Goal: Use online tool/utility: Utilize a website feature to perform a specific function

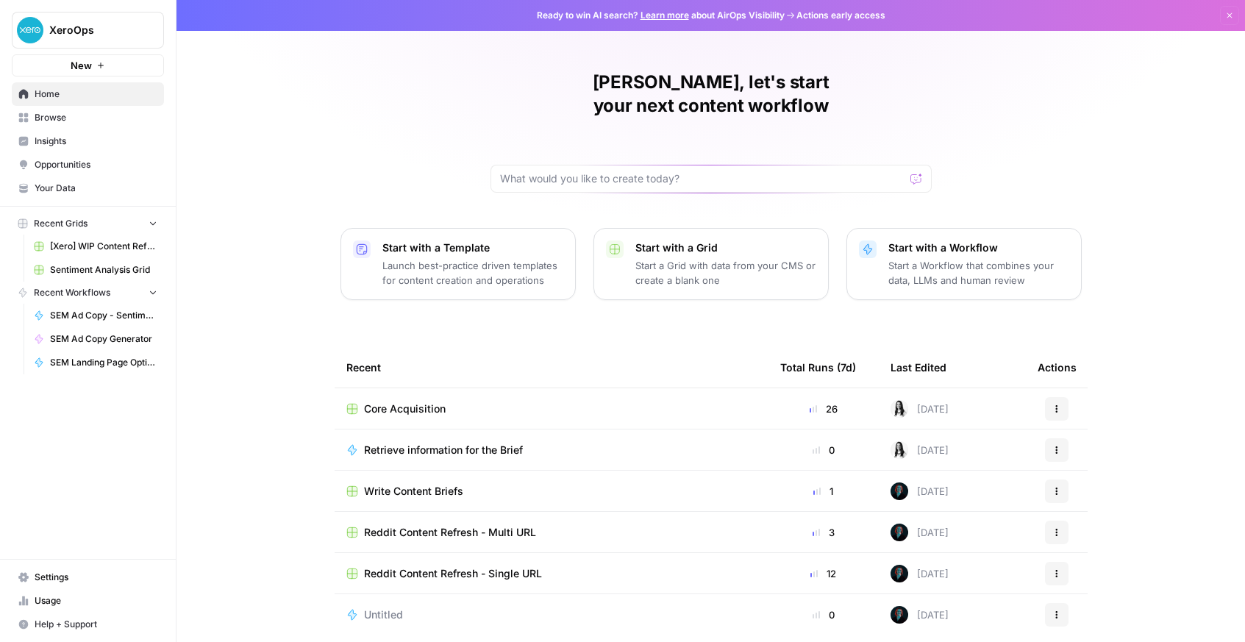
click at [57, 110] on link "Browse" at bounding box center [88, 118] width 152 height 24
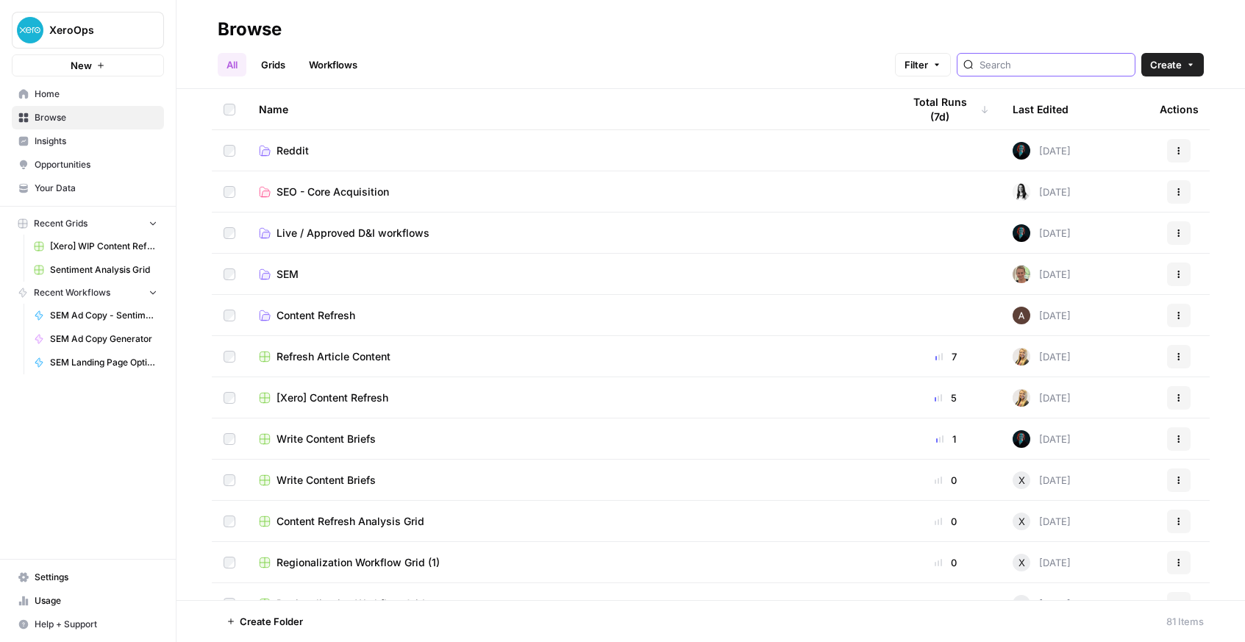
click at [1033, 64] on input "search" at bounding box center [1054, 64] width 149 height 15
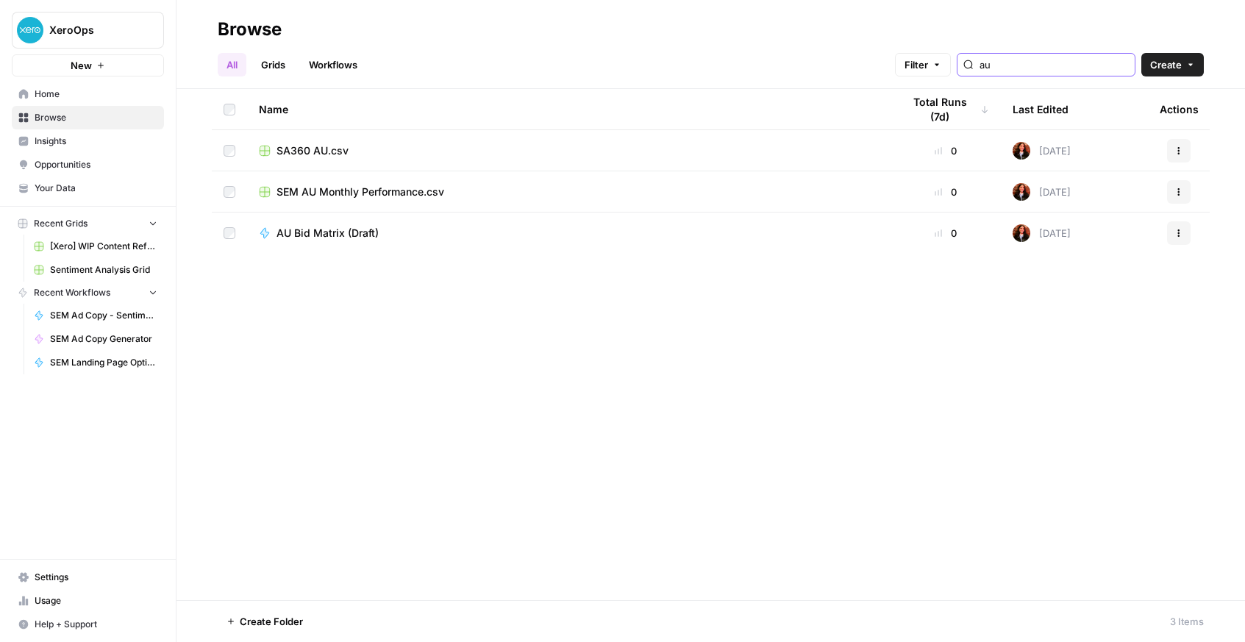
type input "au"
click at [334, 232] on span "AU Bid Matrix (Draft)" at bounding box center [328, 233] width 102 height 15
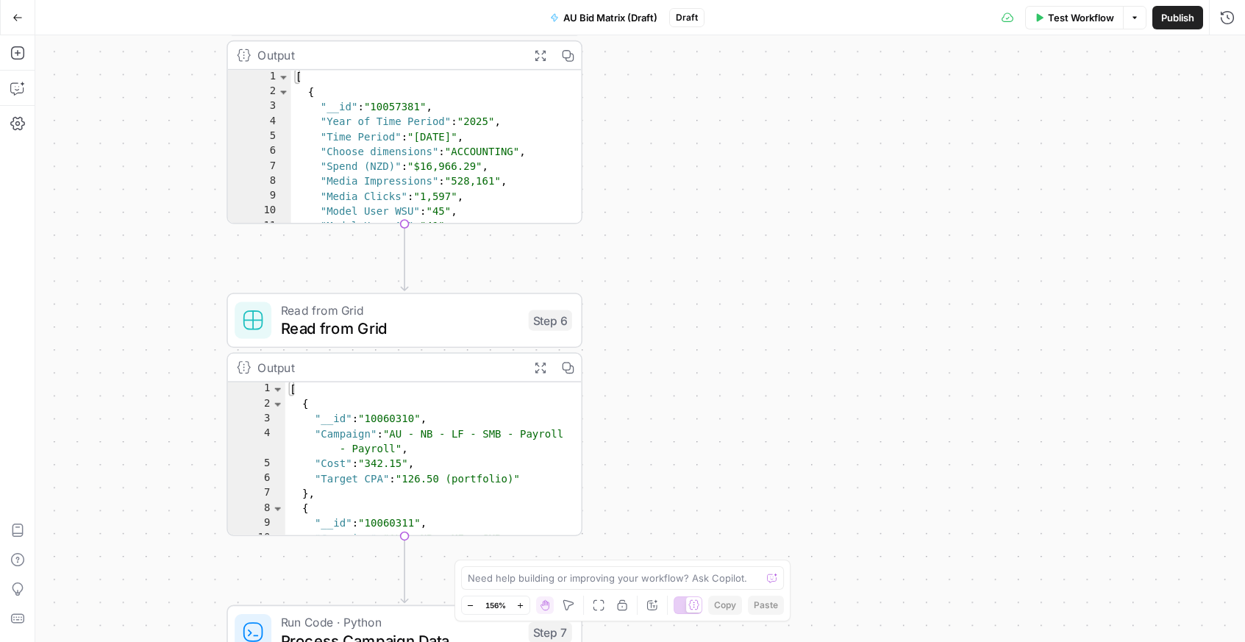
click at [486, 170] on div "[ { "__id" : "10057381" , "Year of Time Period" : "2025" , "Time Period" : "[DA…" at bounding box center [436, 162] width 291 height 185
type textarea "**********"
click at [315, 51] on div "Output" at bounding box center [388, 55] width 262 height 18
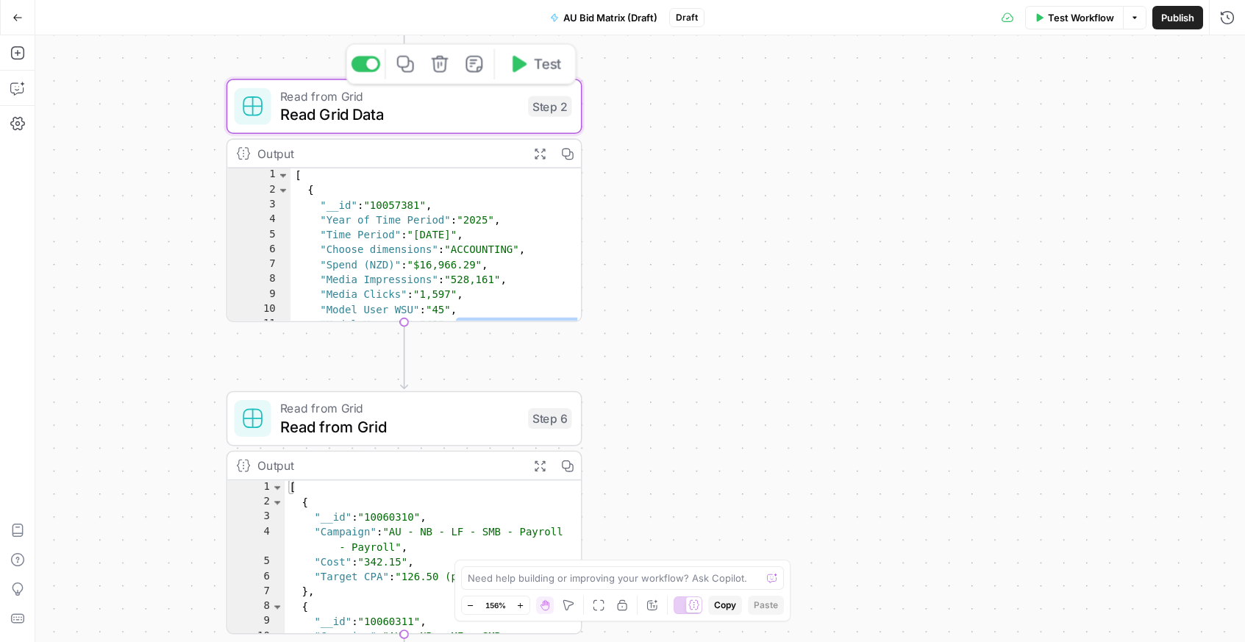
click at [449, 105] on span "Read Grid Data" at bounding box center [399, 114] width 239 height 23
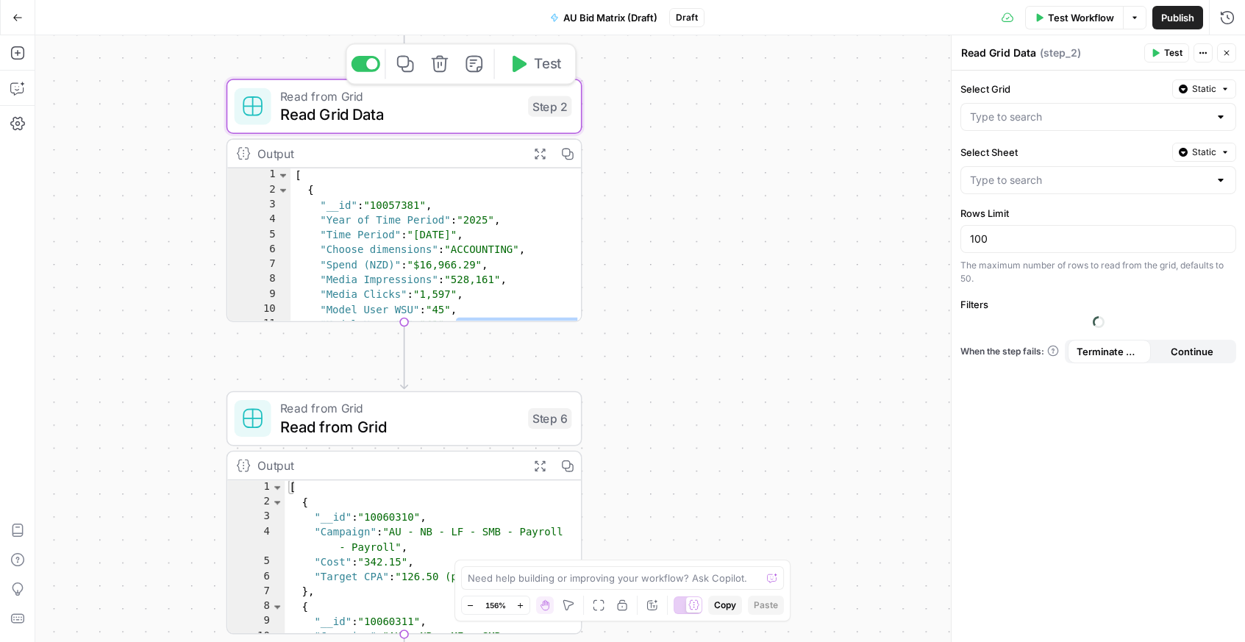
type input "SEM AU Monthly Performance.csv"
type input "AU Paid Search Monthly Performance.csv"
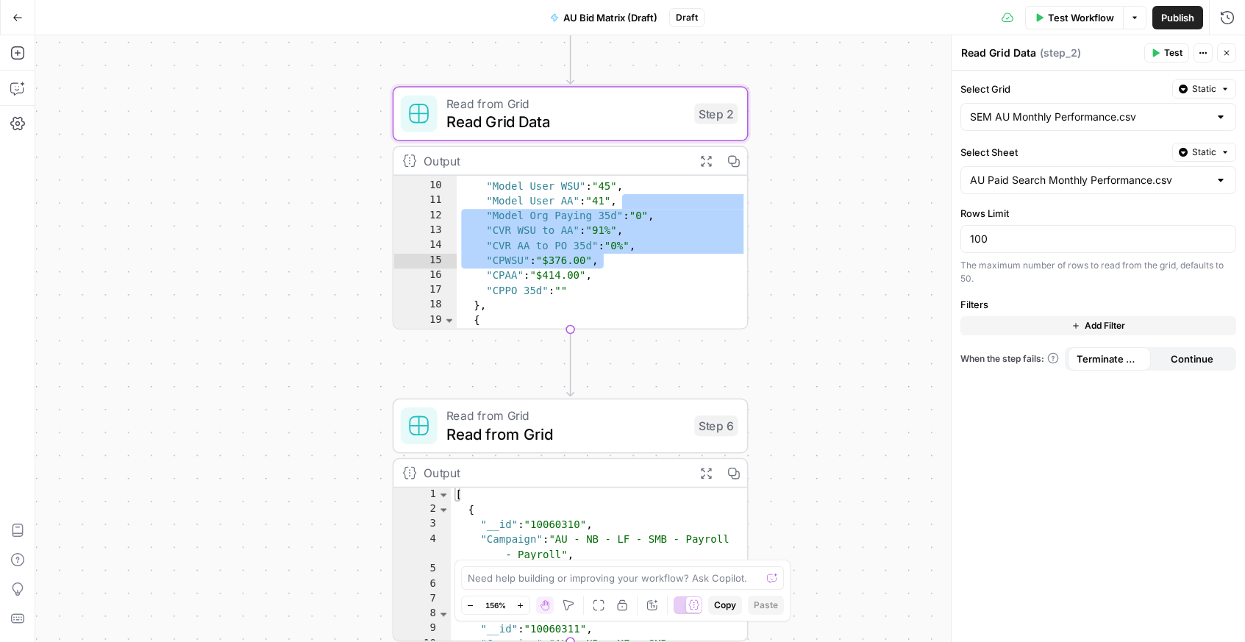
scroll to position [75, 0]
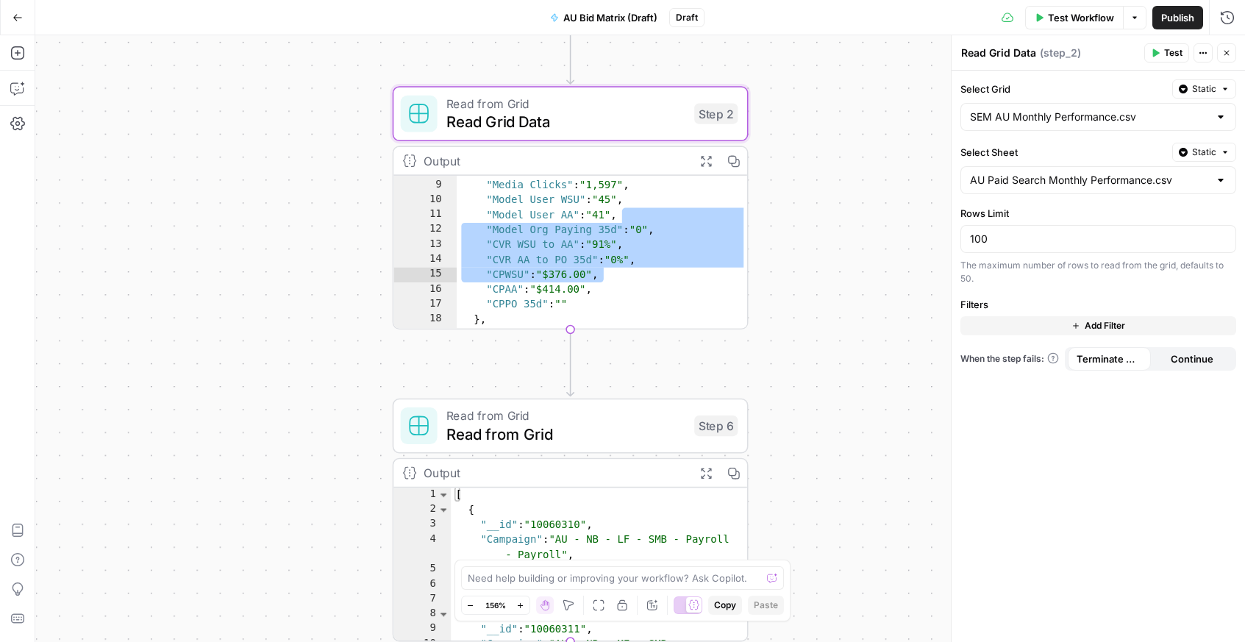
click at [824, 254] on div "**********" at bounding box center [640, 338] width 1210 height 607
type textarea "*"
click at [632, 274] on div ""Media Impressions" : "528,161" , "Media Clicks" : "1,597" , "Model User WSU" :…" at bounding box center [602, 255] width 291 height 185
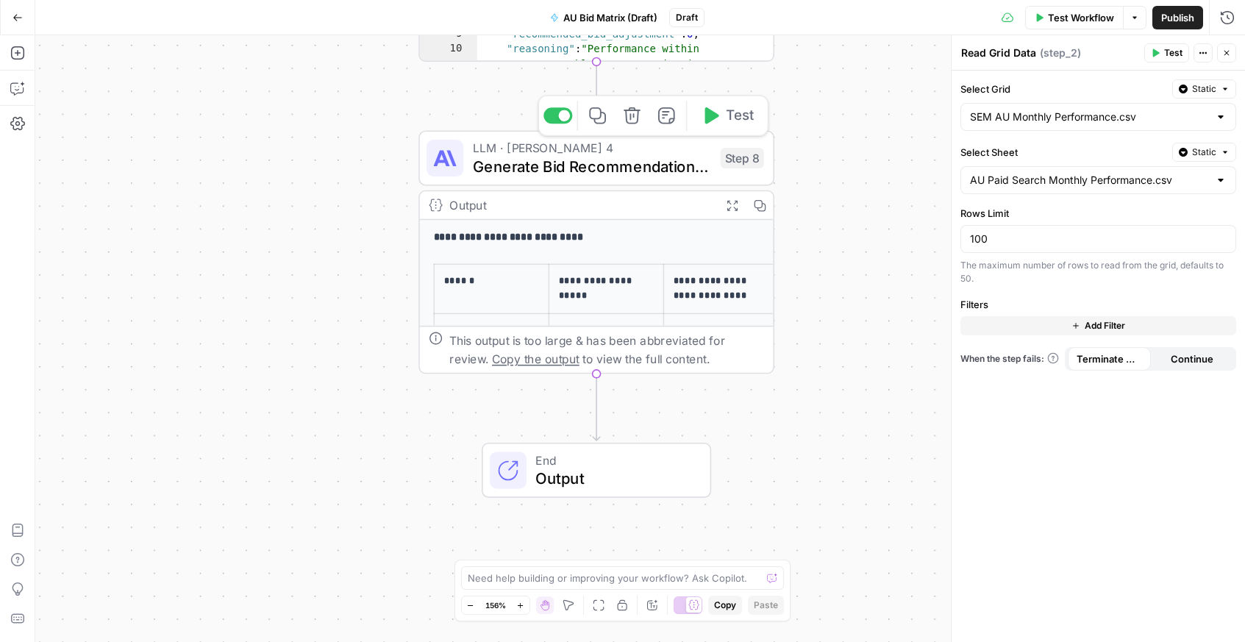
click at [671, 164] on span "Generate Bid Recommendations Analysis" at bounding box center [592, 165] width 239 height 23
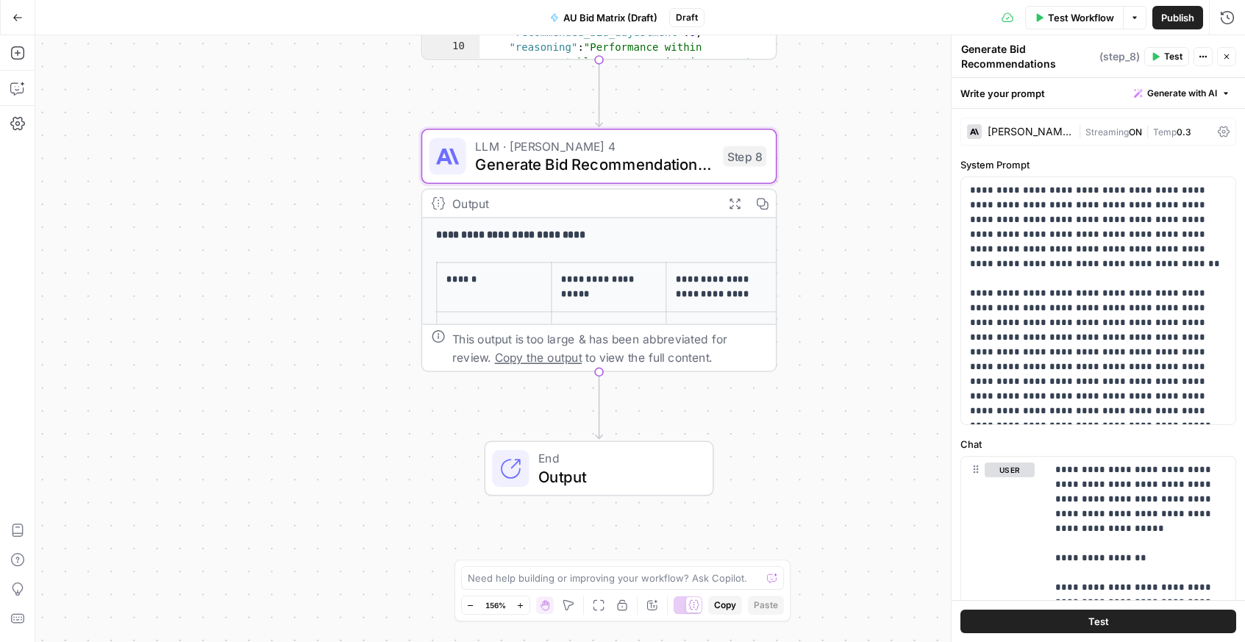
click at [647, 463] on span "End" at bounding box center [616, 458] width 156 height 18
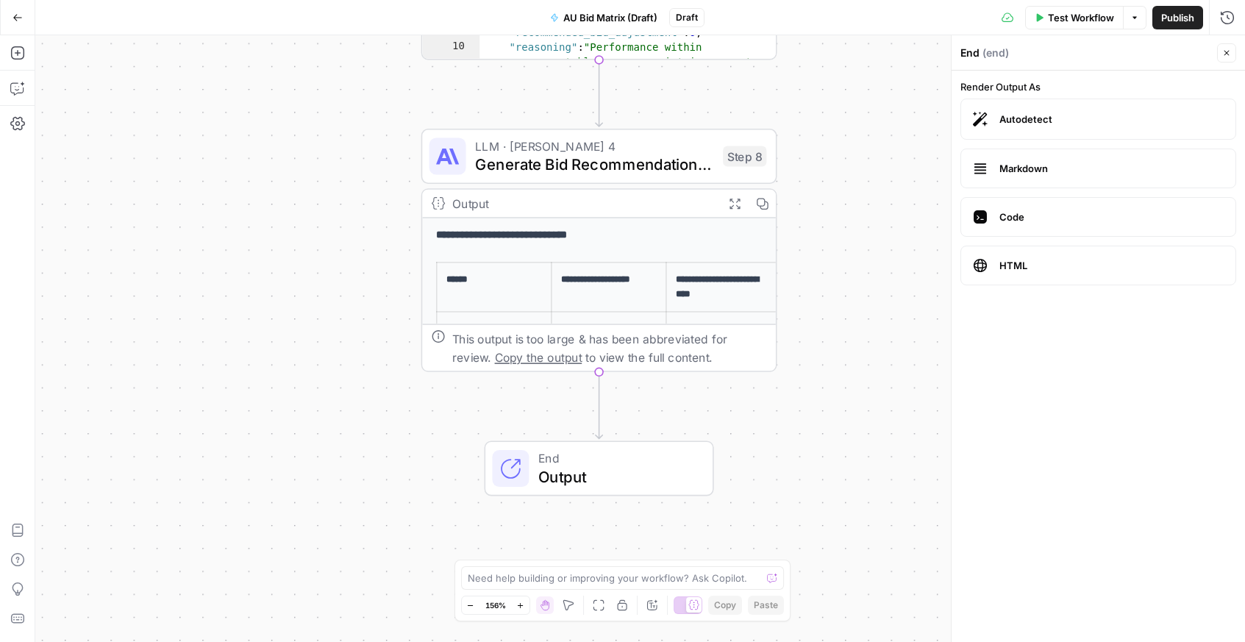
click at [1065, 15] on span "Test Workflow" at bounding box center [1081, 17] width 66 height 15
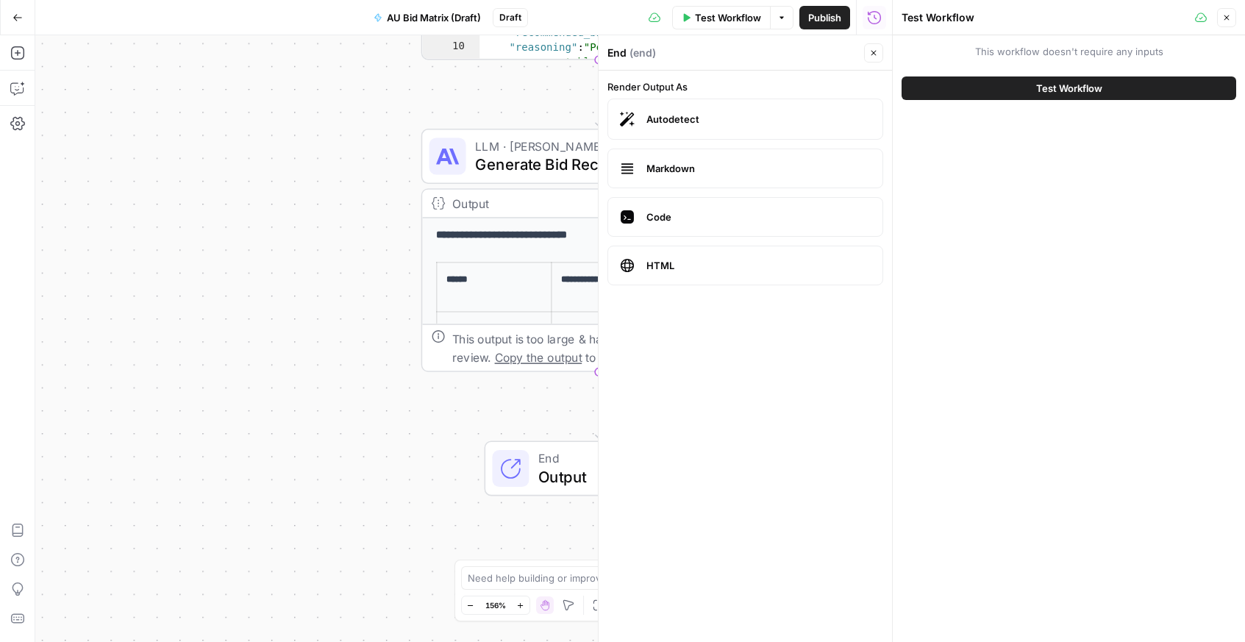
click at [1031, 88] on button "Test Workflow" at bounding box center [1069, 89] width 335 height 24
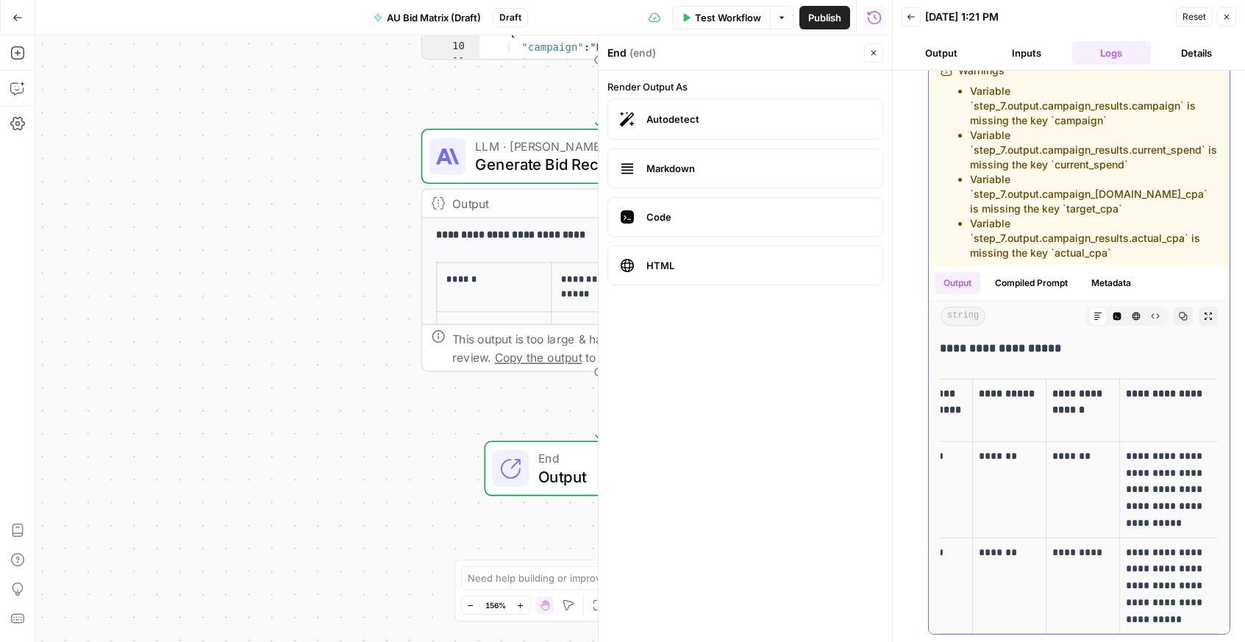
scroll to position [172, 0]
click at [14, 24] on button "Go Back" at bounding box center [17, 17] width 26 height 26
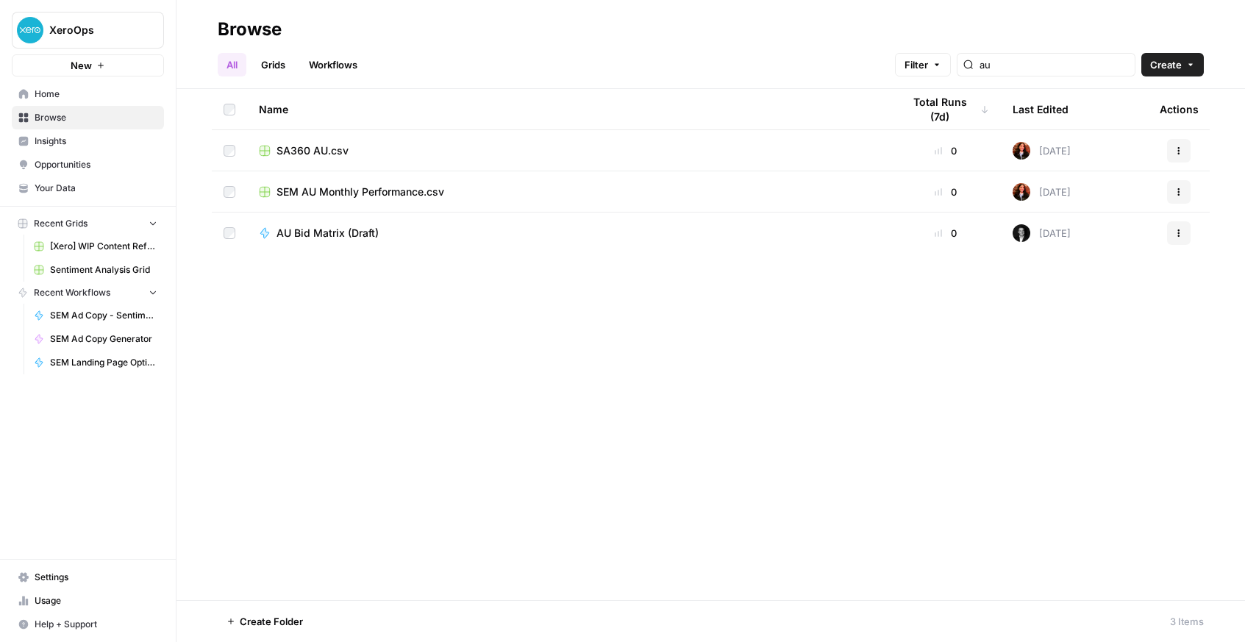
click at [1039, 73] on div "au" at bounding box center [1046, 65] width 179 height 24
type input "a"
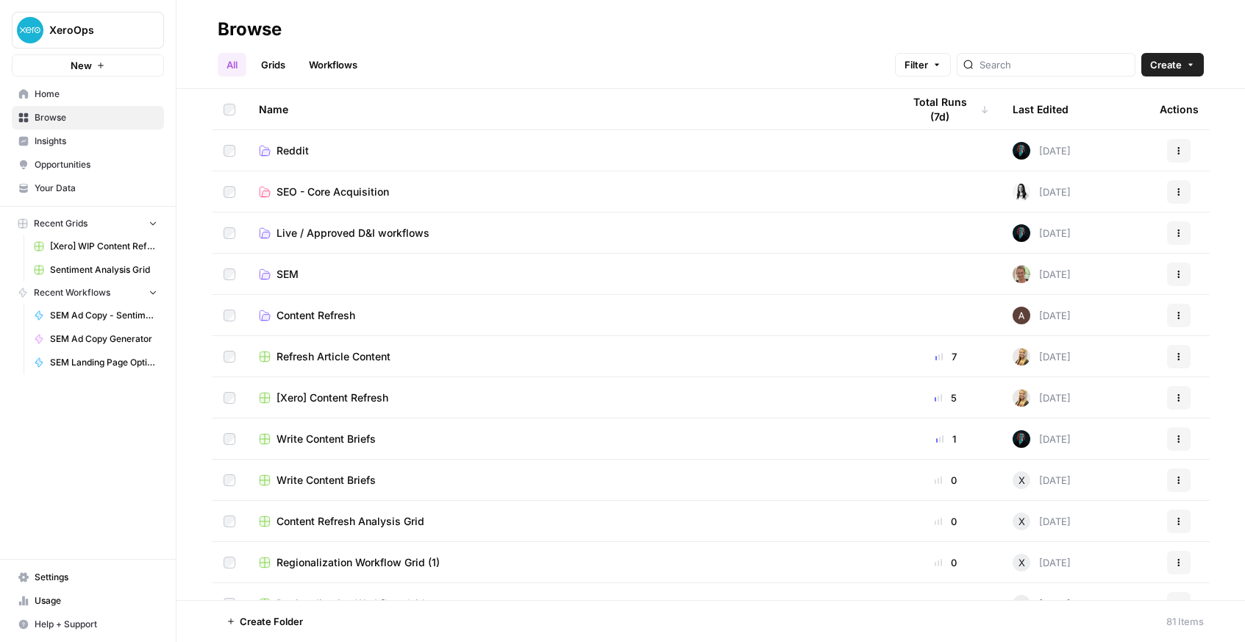
click at [290, 274] on span "SEM" at bounding box center [288, 274] width 22 height 15
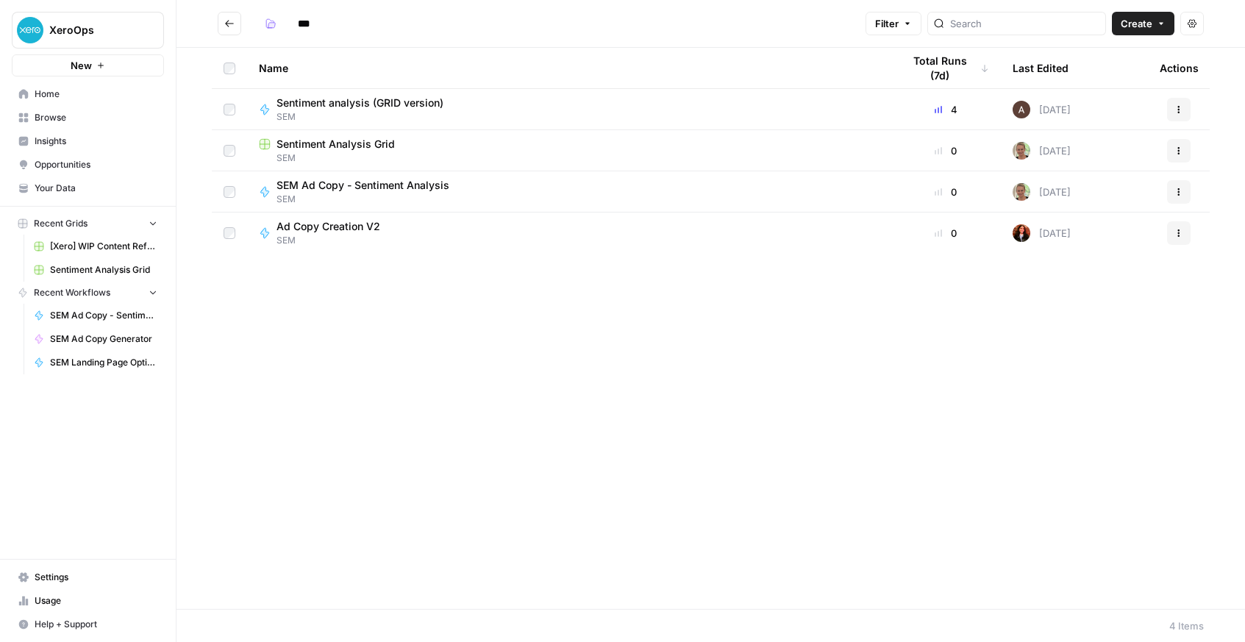
click at [223, 32] on button "Go back" at bounding box center [230, 24] width 24 height 24
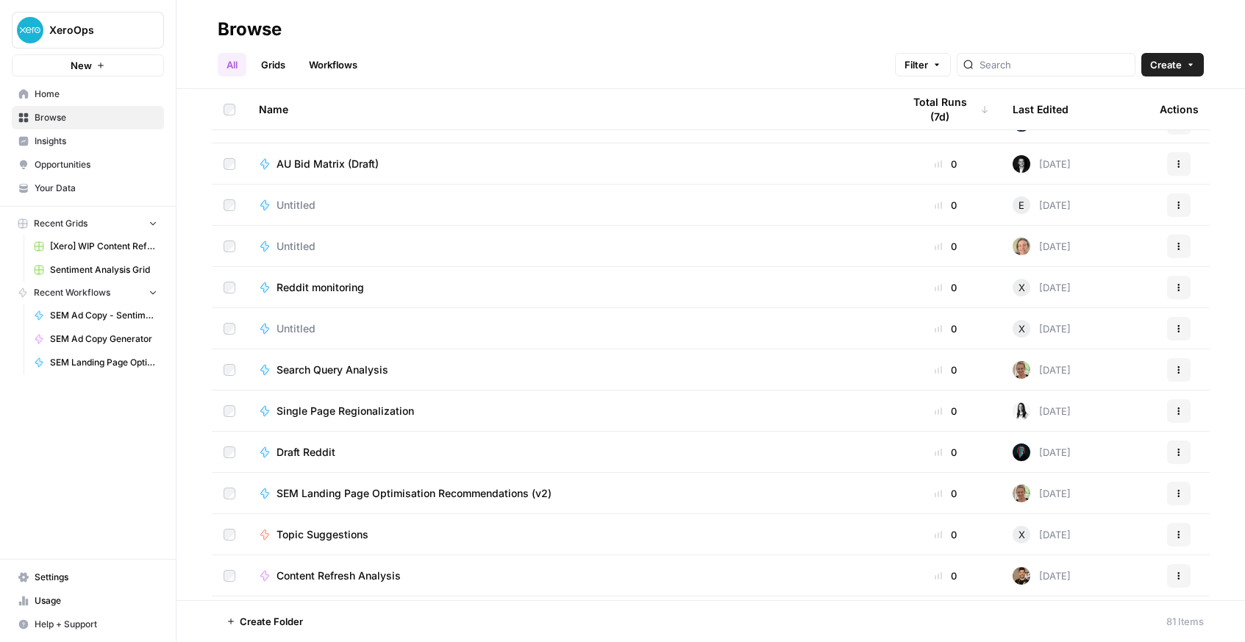
scroll to position [2831, 0]
click at [423, 494] on span "SEM Landing Page Optimisation Recommendations (v2)" at bounding box center [414, 492] width 275 height 15
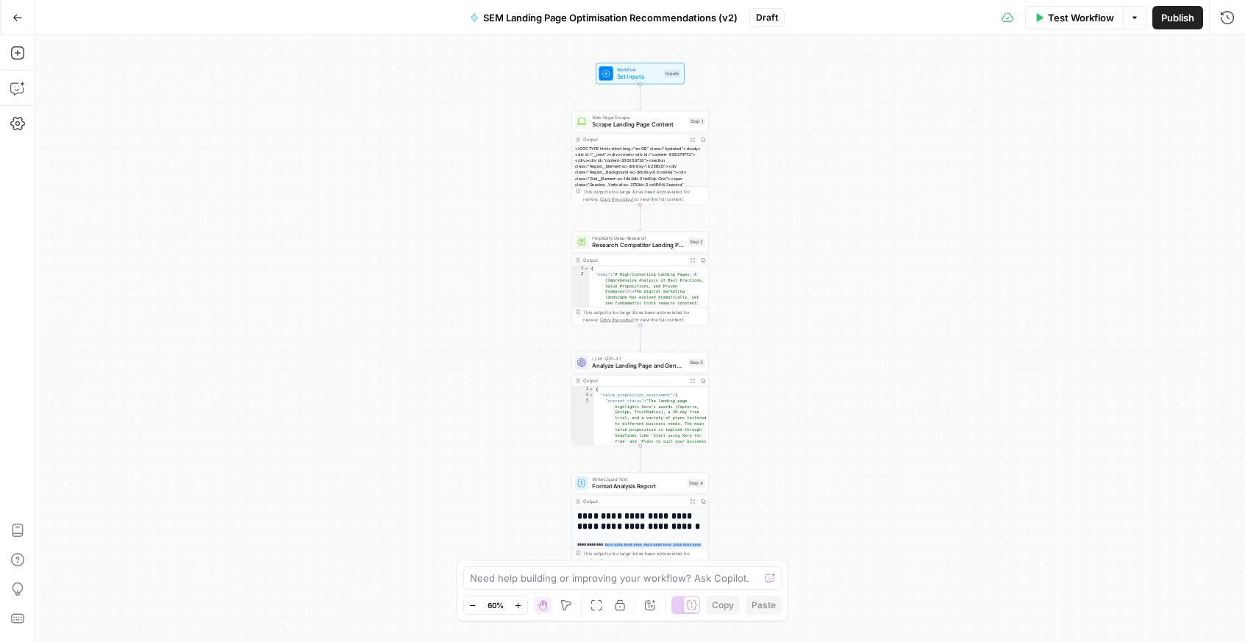
click at [16, 10] on button "Go Back" at bounding box center [17, 17] width 26 height 26
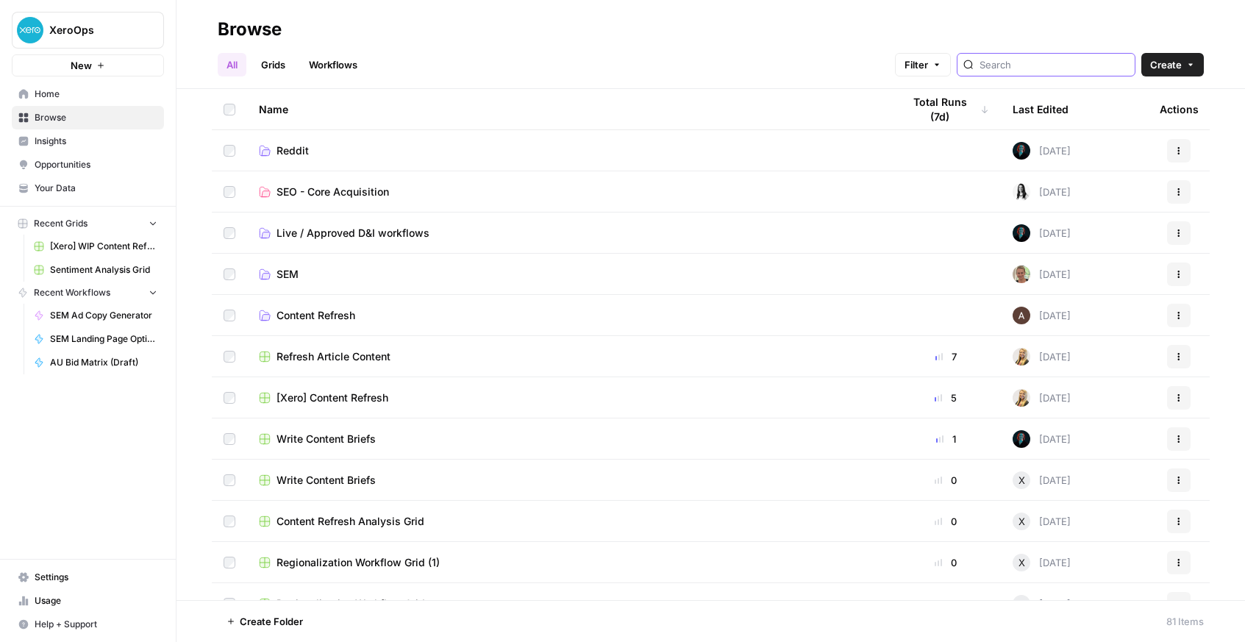
click at [1028, 66] on input "search" at bounding box center [1054, 64] width 149 height 15
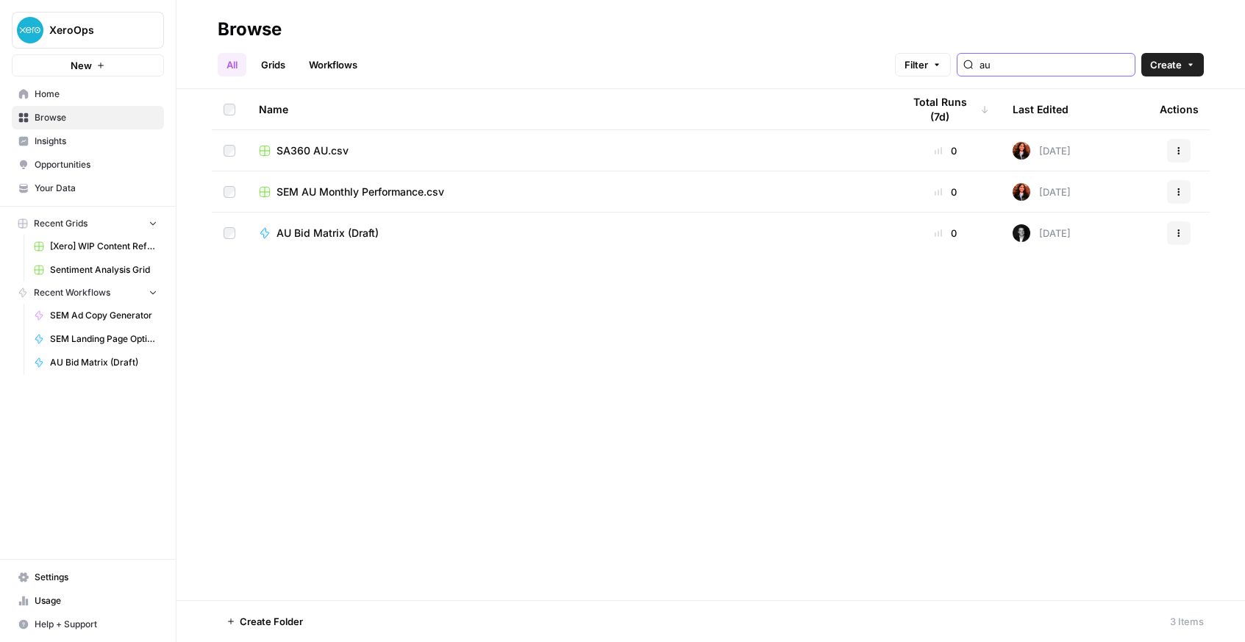
type input "au"
click at [359, 237] on span "AU Bid Matrix (Draft)" at bounding box center [328, 233] width 102 height 15
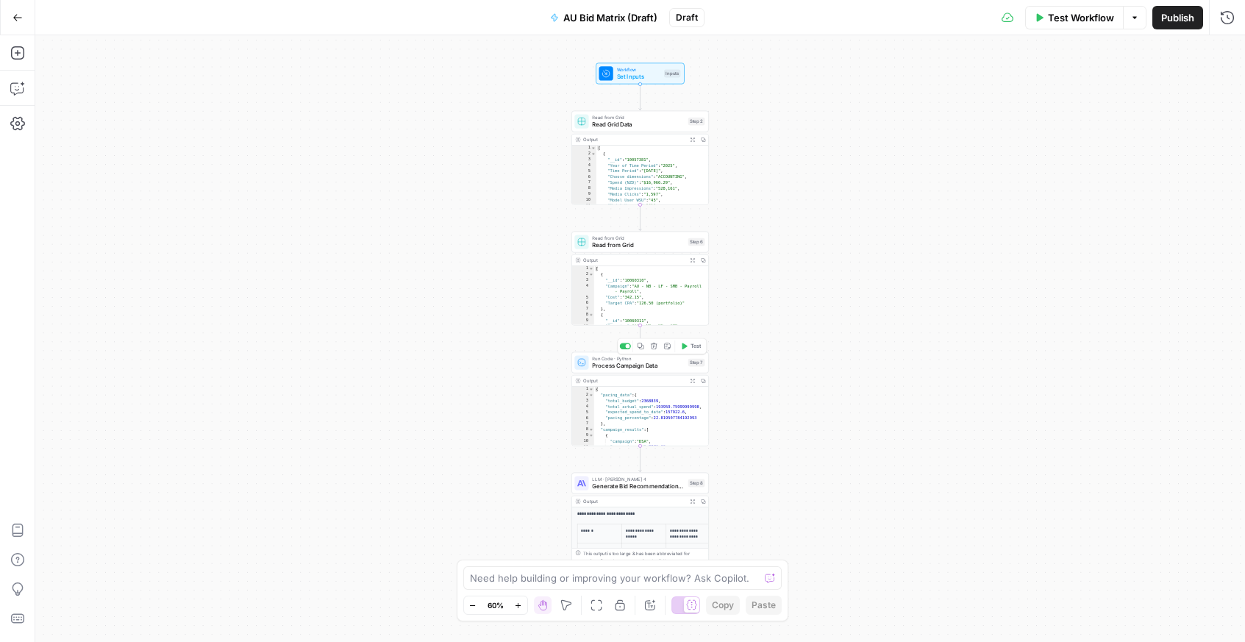
click at [643, 368] on span "Process Campaign Data" at bounding box center [638, 365] width 92 height 9
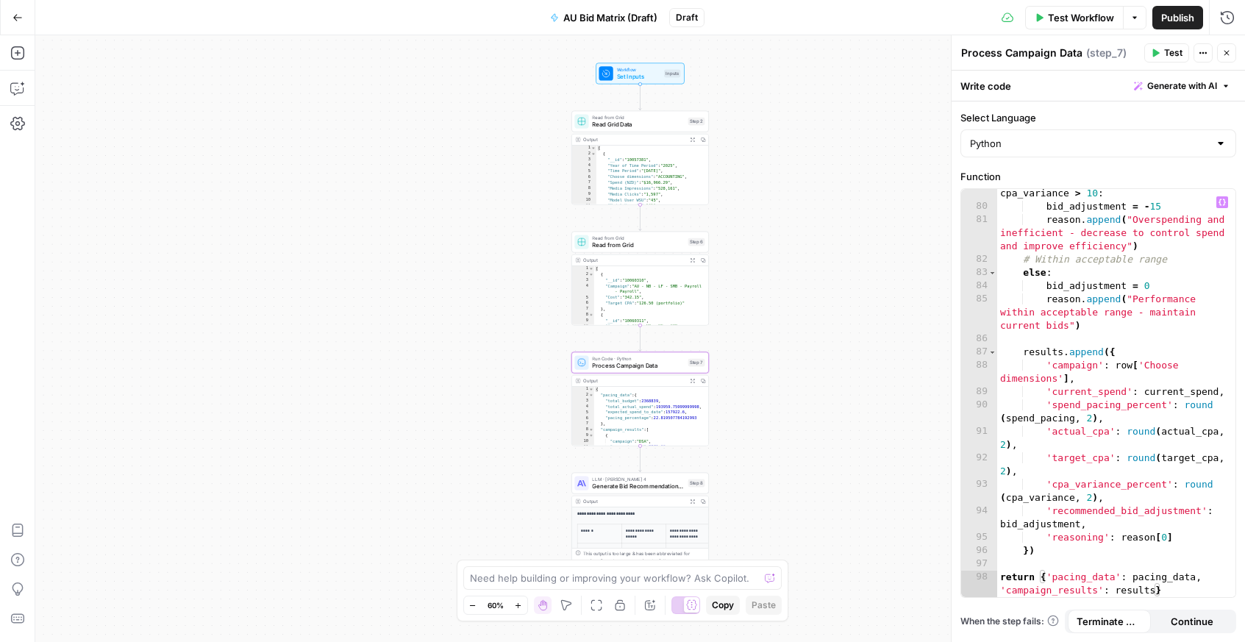
scroll to position [1538, 0]
click at [633, 483] on span "Generate Bid Recommendations Analysis" at bounding box center [638, 486] width 92 height 9
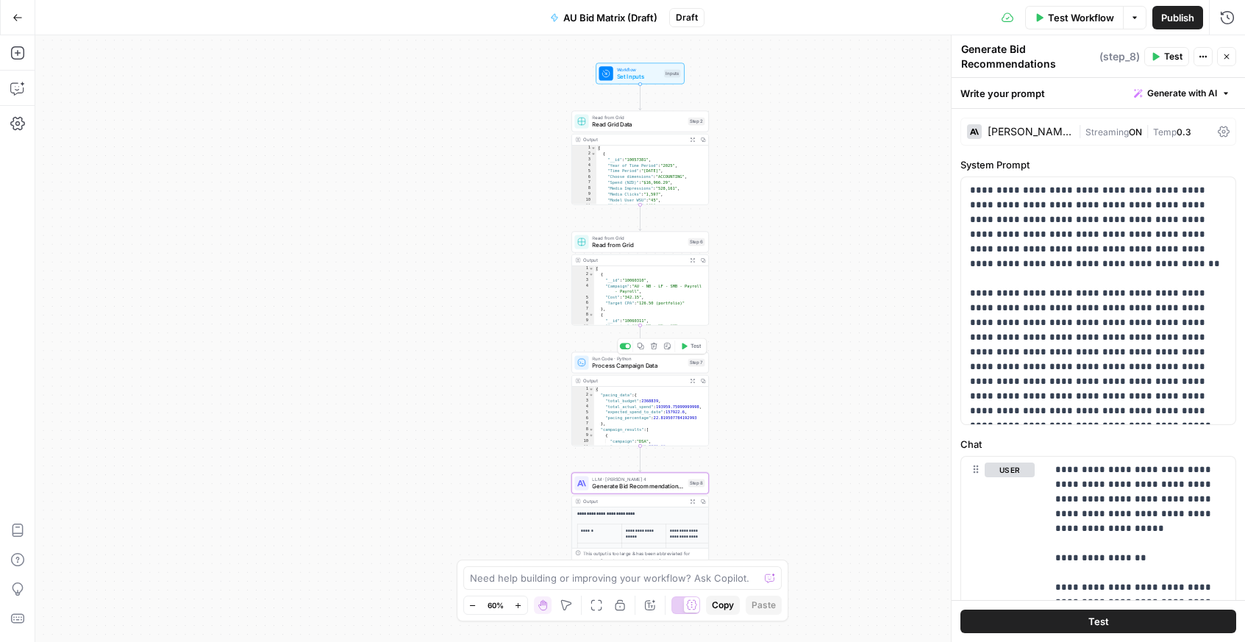
click at [655, 367] on span "Process Campaign Data" at bounding box center [638, 365] width 92 height 9
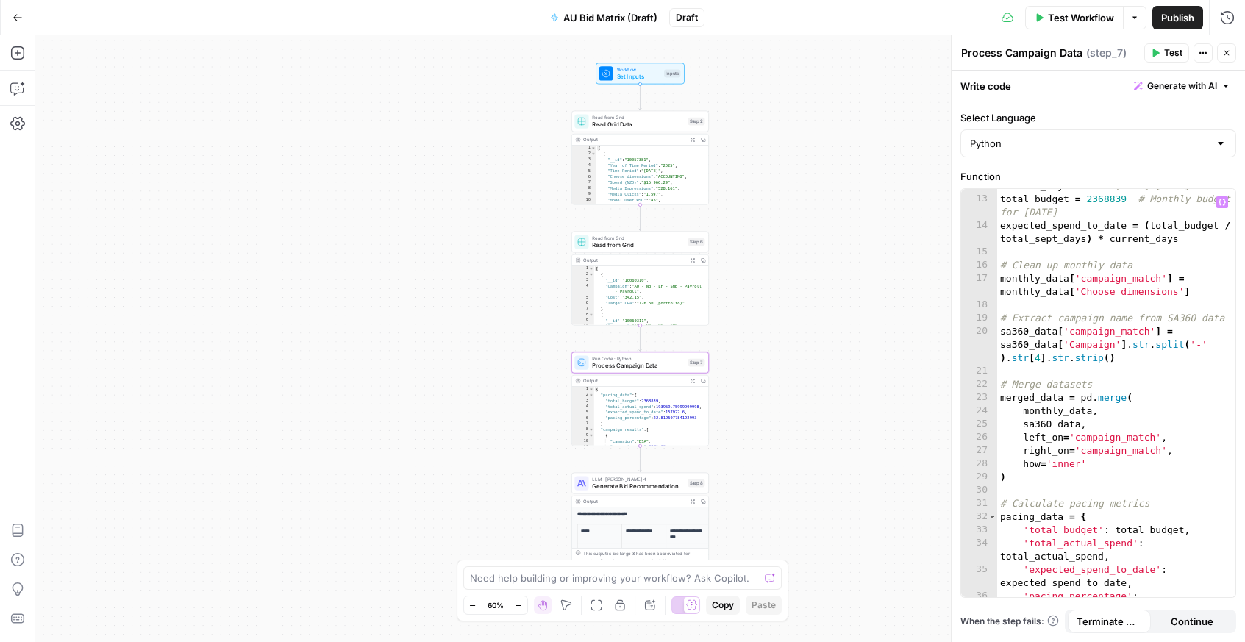
scroll to position [0, 0]
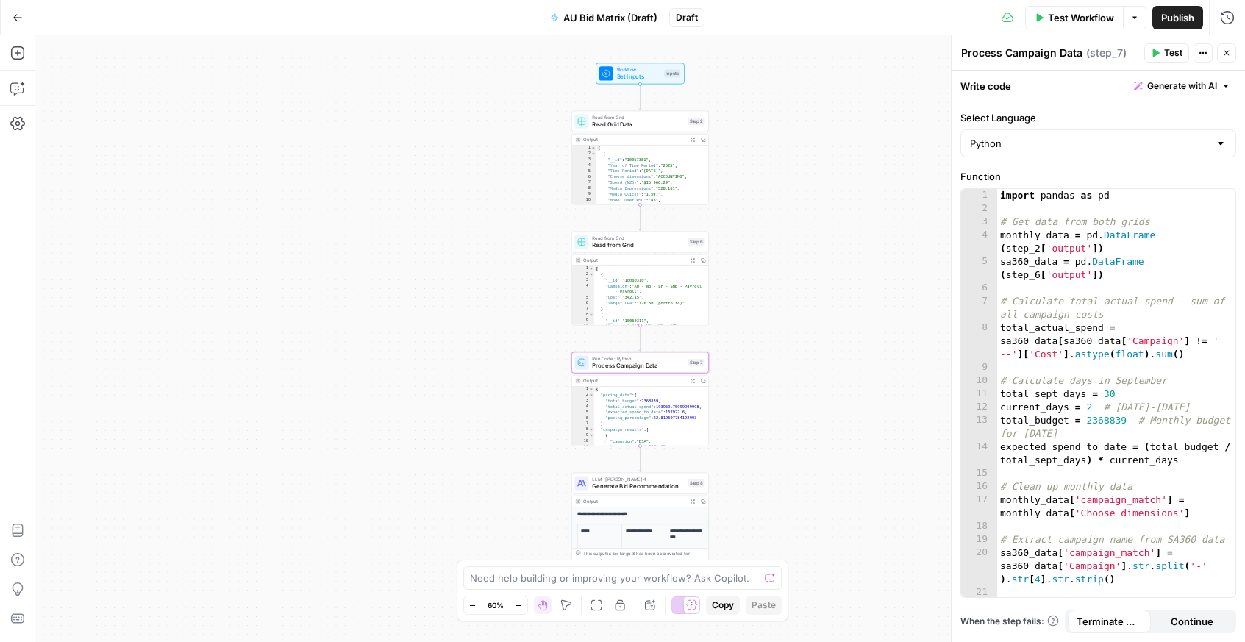
type textarea "**********"
click at [619, 396] on div "{ "pacing_data" : { "total_budget" : 2368839 , "total_actual_spend" : 193959.75…" at bounding box center [651, 422] width 115 height 71
click at [616, 487] on span "Generate Bid Recommendations Analysis" at bounding box center [638, 486] width 92 height 9
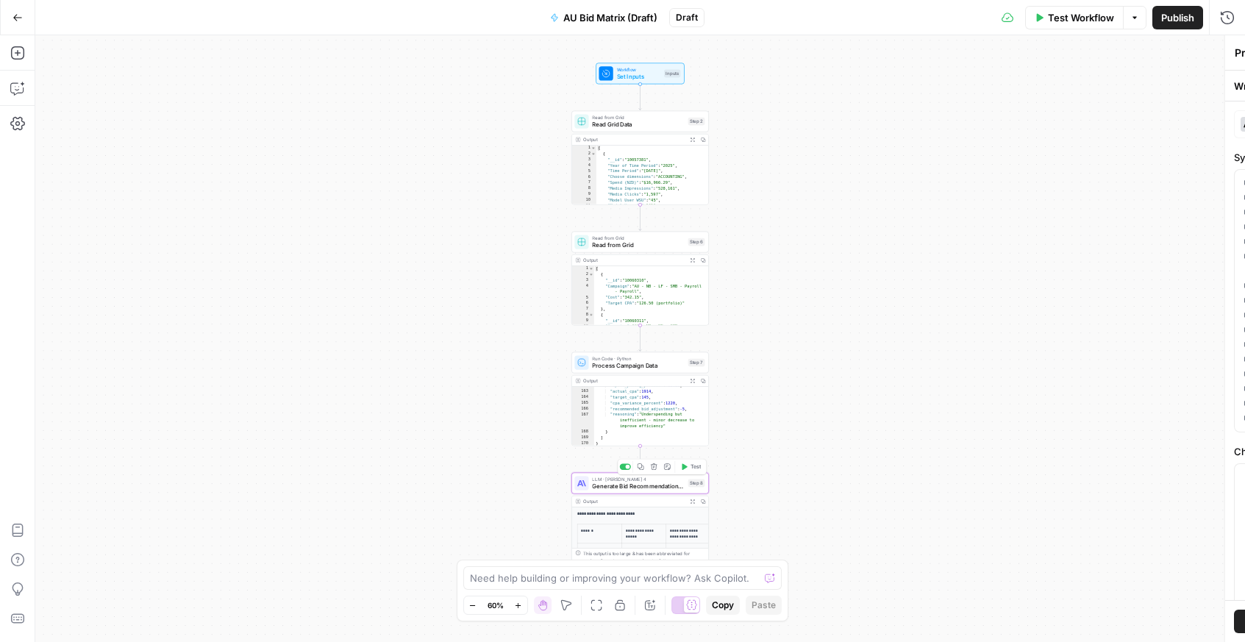
type textarea "Generate Bid Recommendations Analysis"
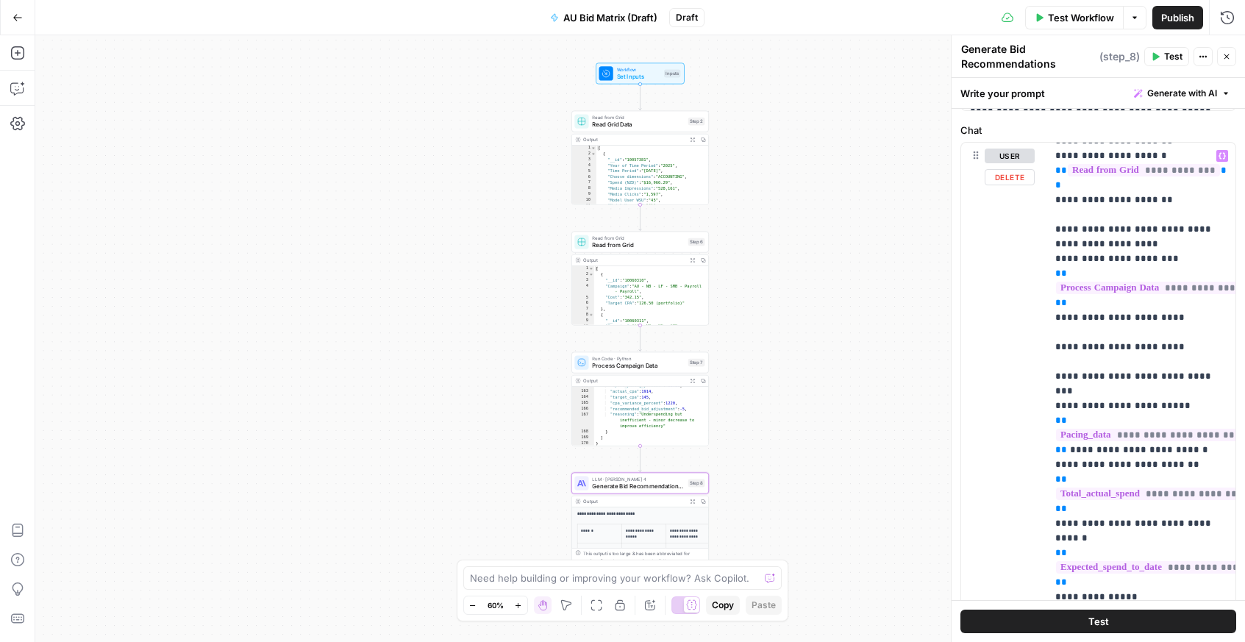
scroll to position [319, 0]
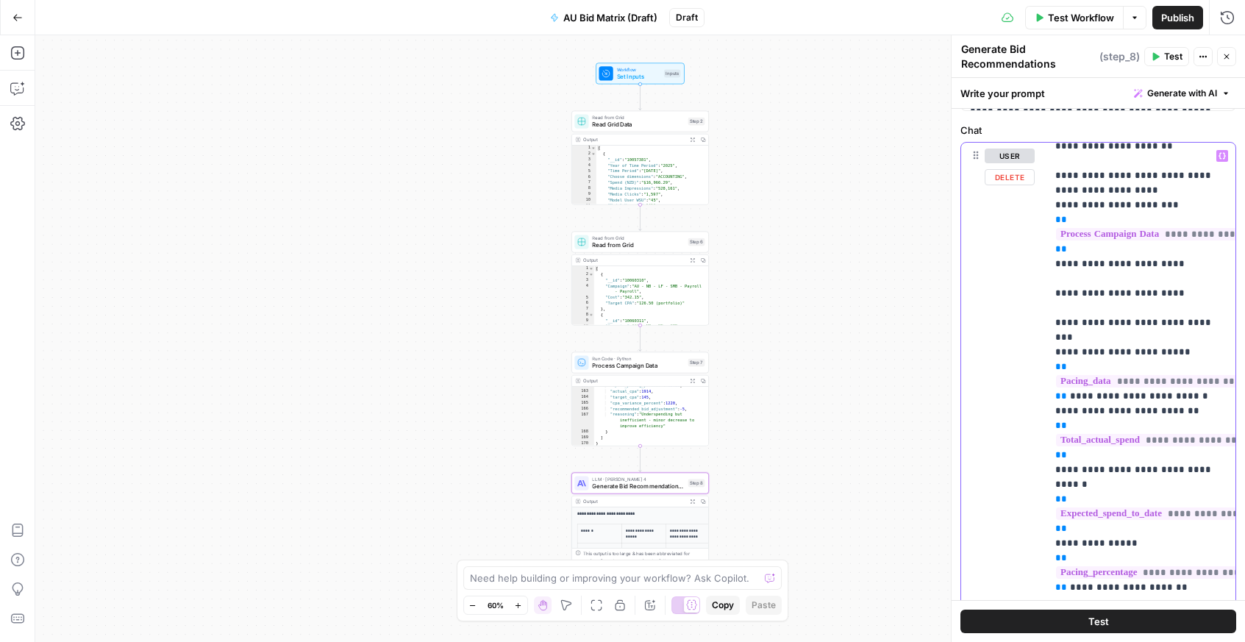
drag, startPoint x: 1061, startPoint y: 281, endPoint x: 1162, endPoint y: 302, distance: 102.9
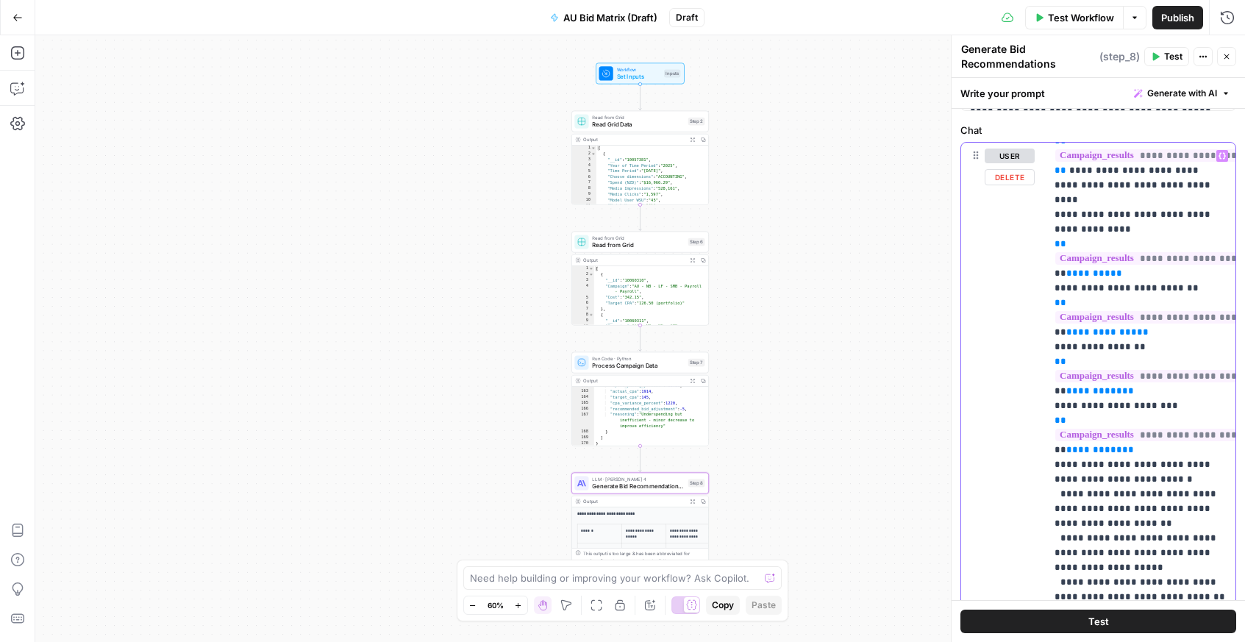
scroll to position [1119, 1]
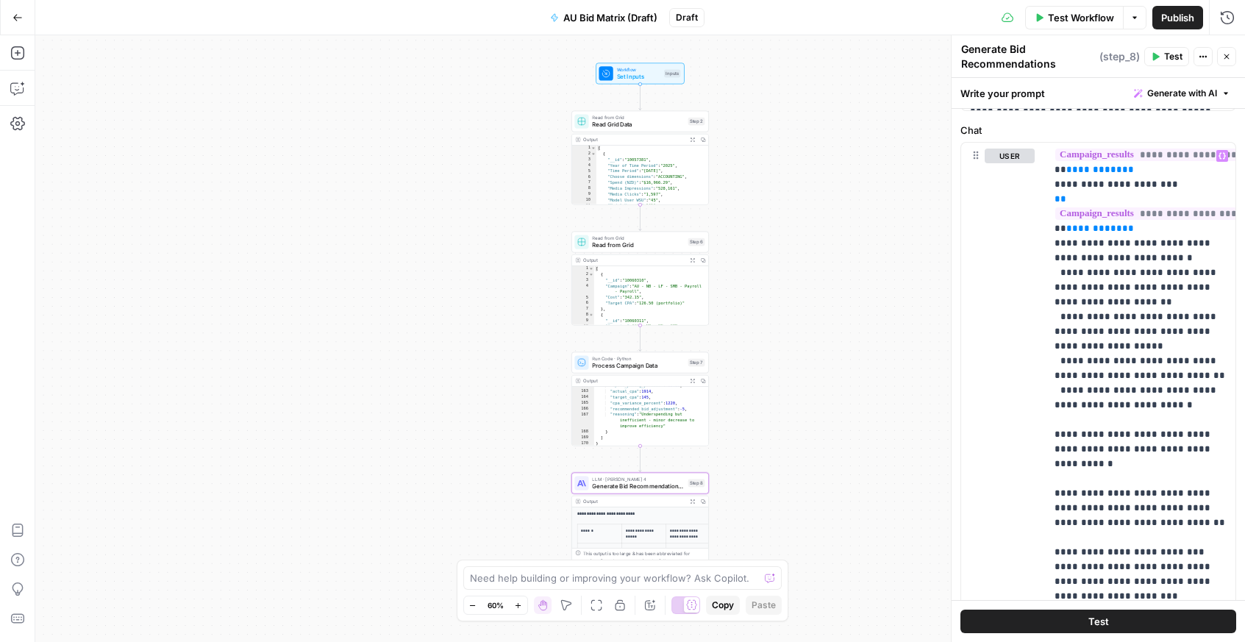
click at [809, 116] on div "Workflow Set Inputs Inputs Read from Grid Read Grid Data Step 2 Output Expand O…" at bounding box center [640, 338] width 1210 height 607
click at [1173, 52] on span "Test" at bounding box center [1173, 56] width 18 height 13
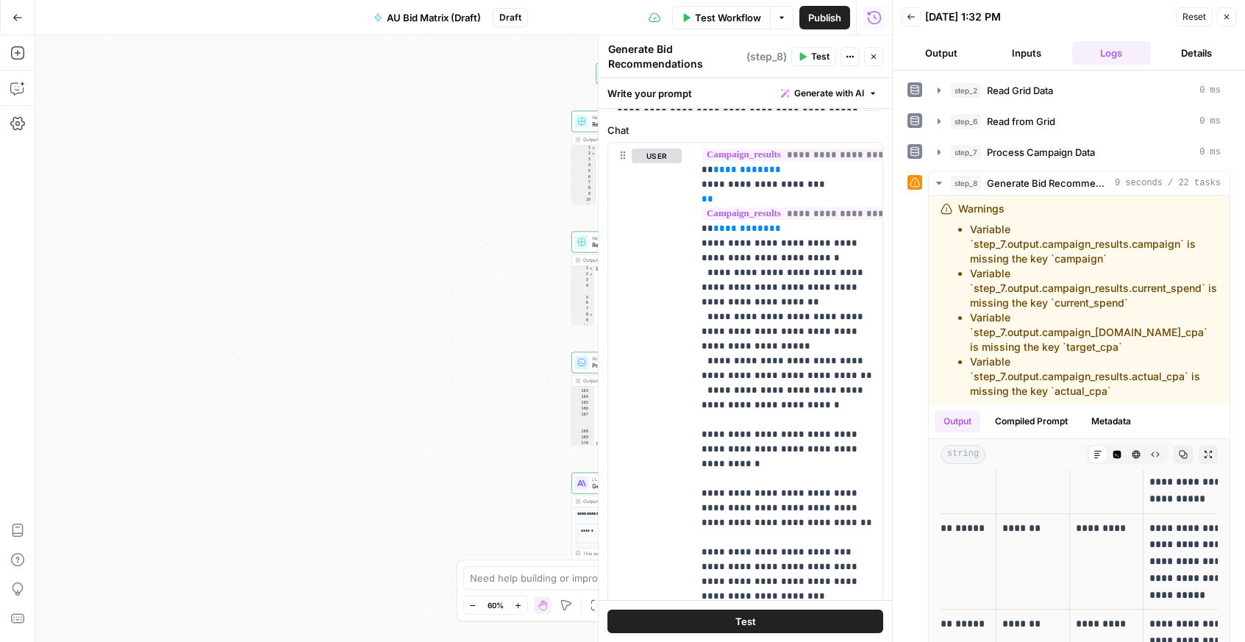
scroll to position [0, 104]
click at [1209, 458] on icon "button" at bounding box center [1208, 454] width 9 height 9
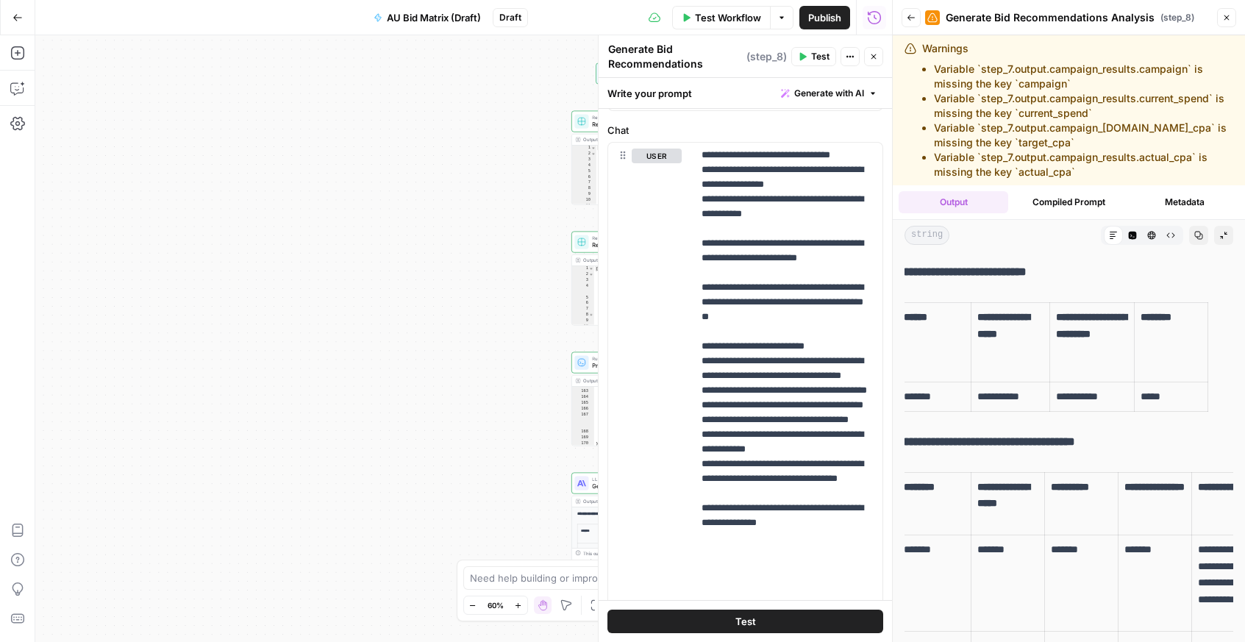
scroll to position [0, 0]
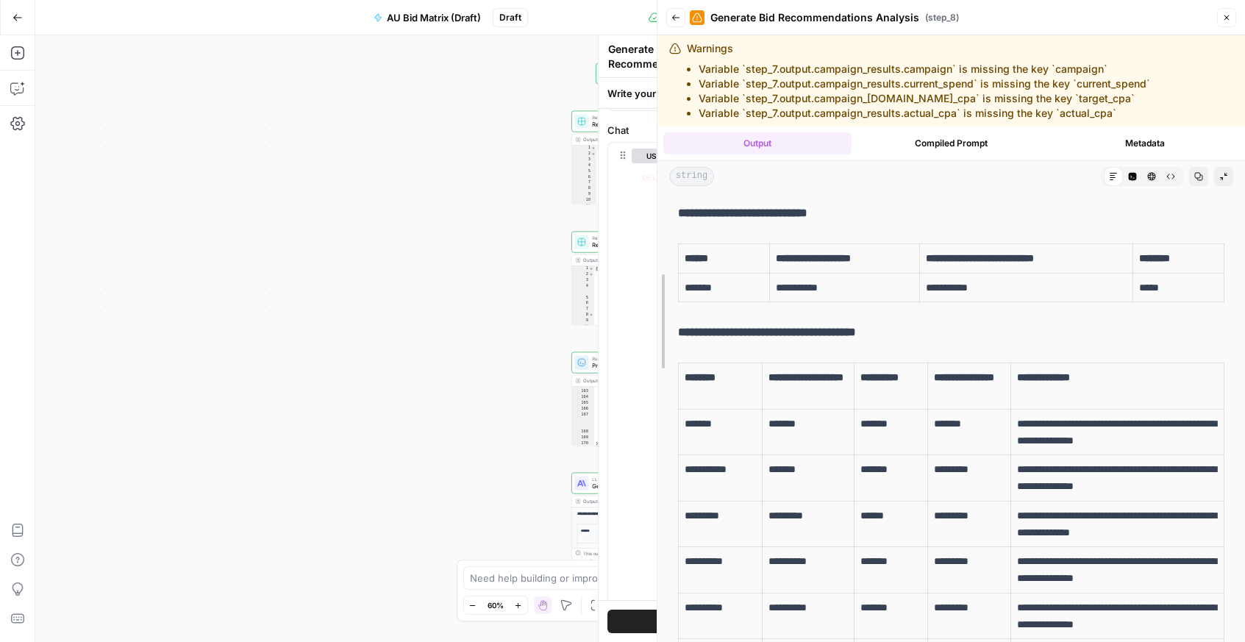
drag, startPoint x: 892, startPoint y: 363, endPoint x: 456, endPoint y: 380, distance: 435.8
click at [456, 380] on body "XeroOps New Home Browse Insights Opportunities Your Data Recent Grids [Xero] WI…" at bounding box center [622, 321] width 1245 height 642
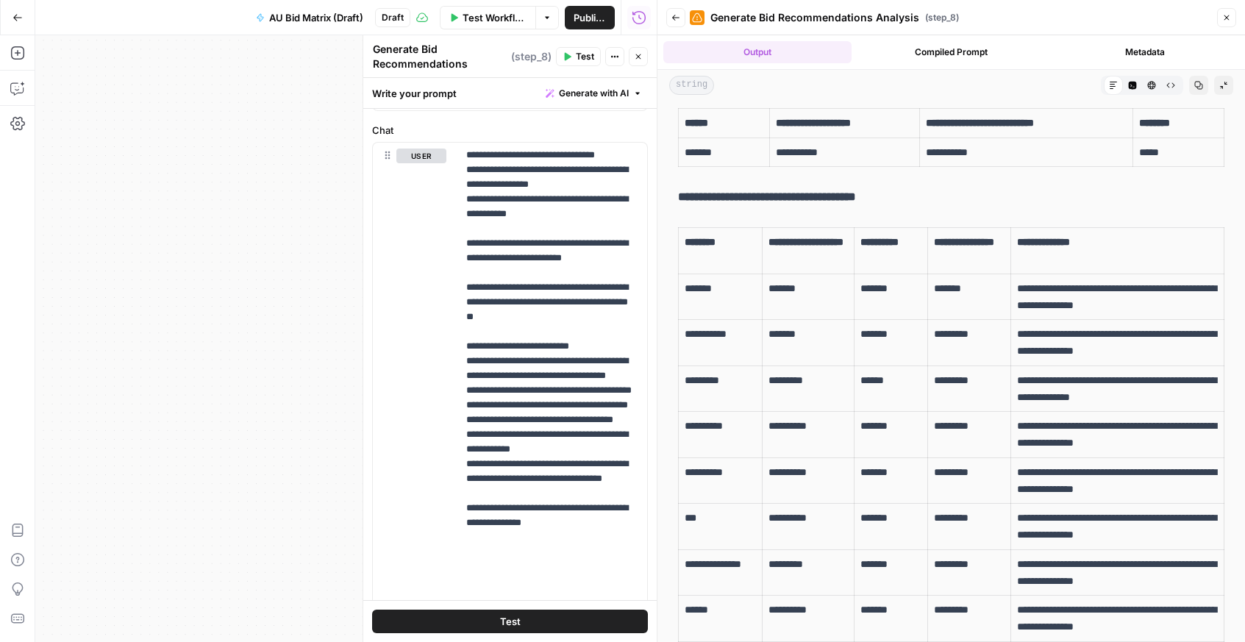
scroll to position [9, 0]
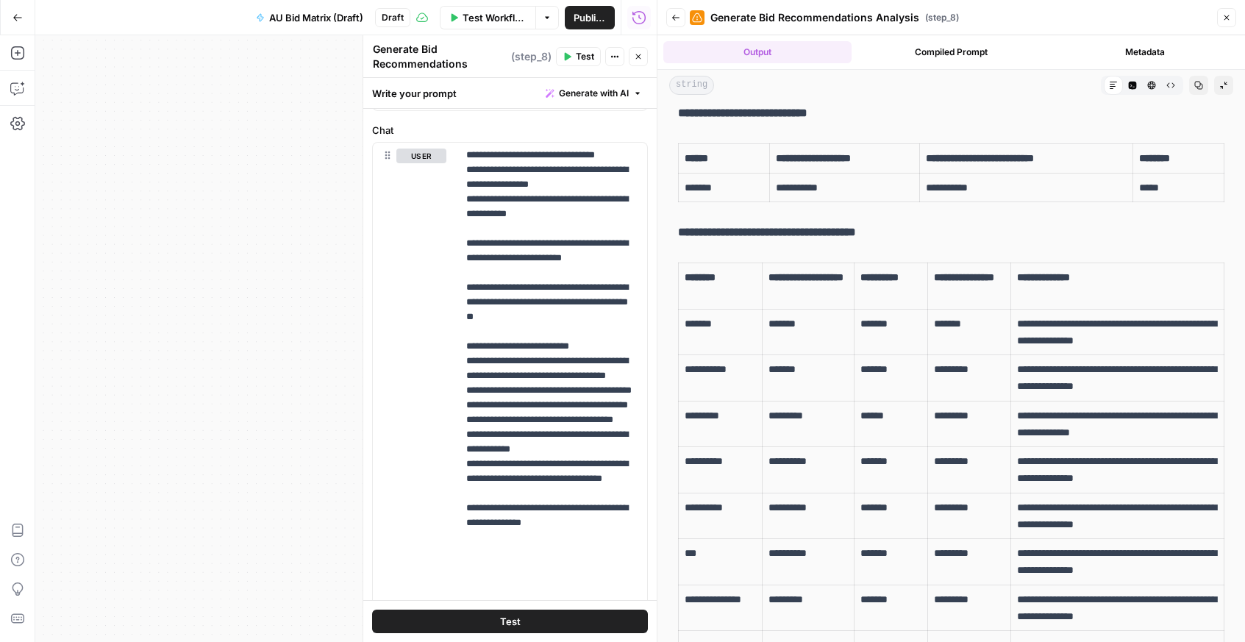
drag, startPoint x: 814, startPoint y: 463, endPoint x: 787, endPoint y: 463, distance: 27.2
click at [796, 463] on p "**********" at bounding box center [808, 461] width 79 height 17
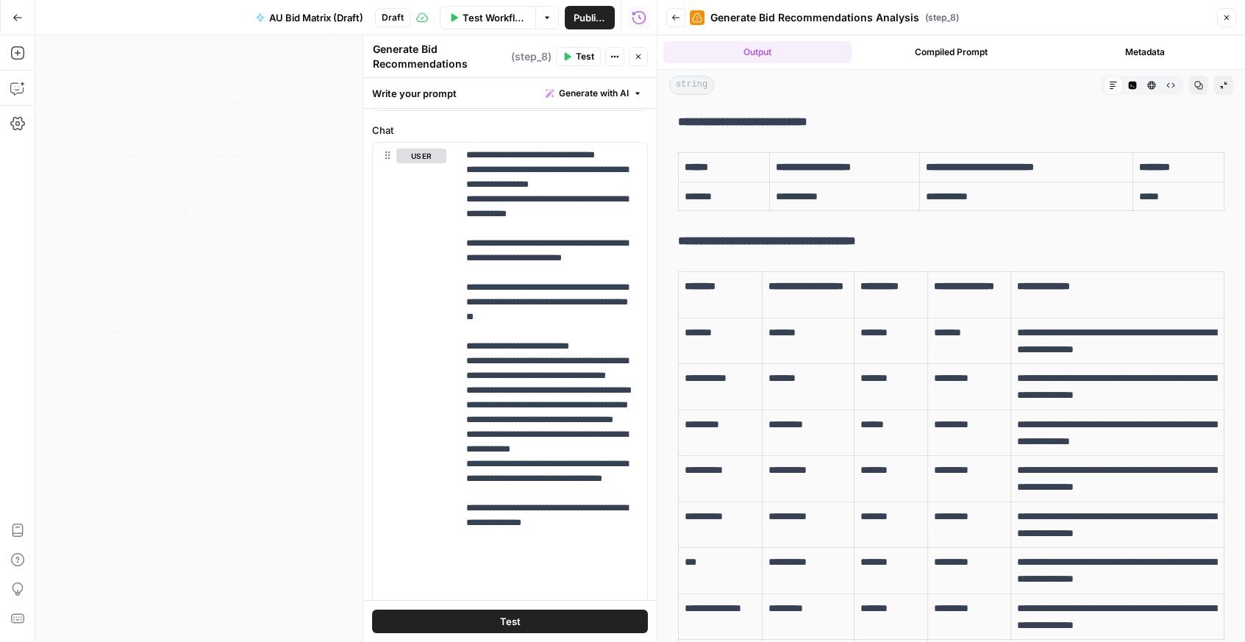
scroll to position [0, 0]
